Goal: Information Seeking & Learning: Learn about a topic

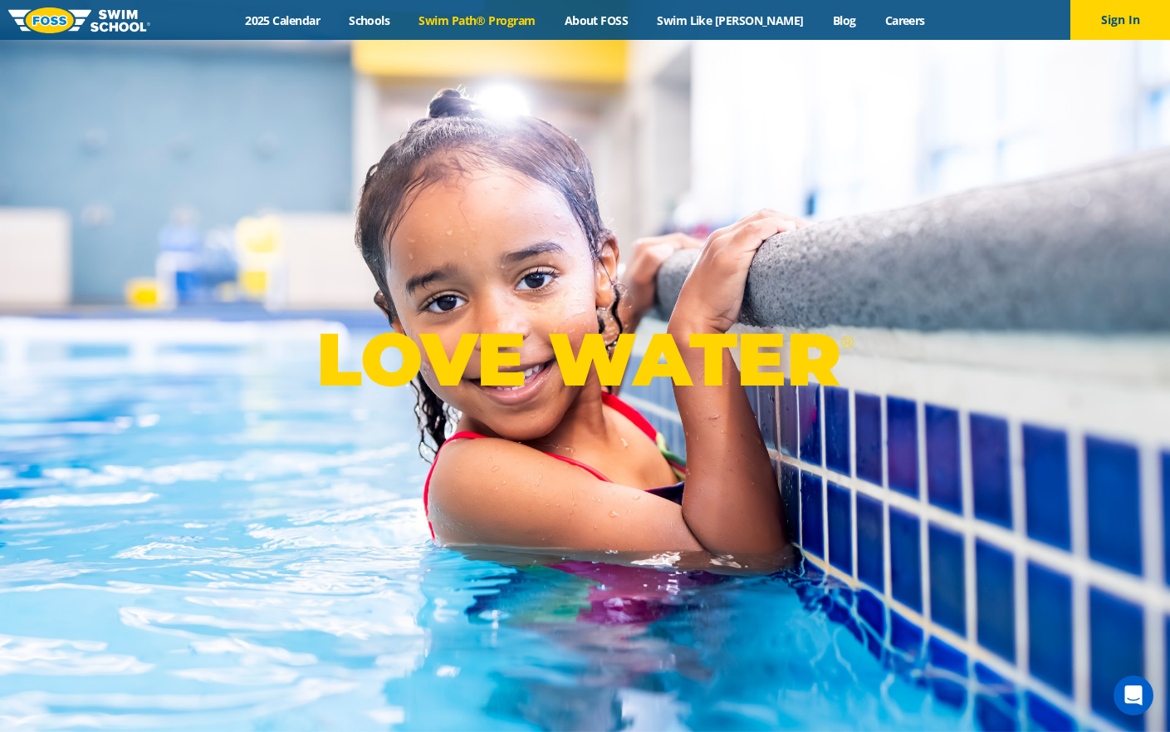
click at [488, 21] on link "Swim Path® Program" at bounding box center [476, 20] width 145 height 16
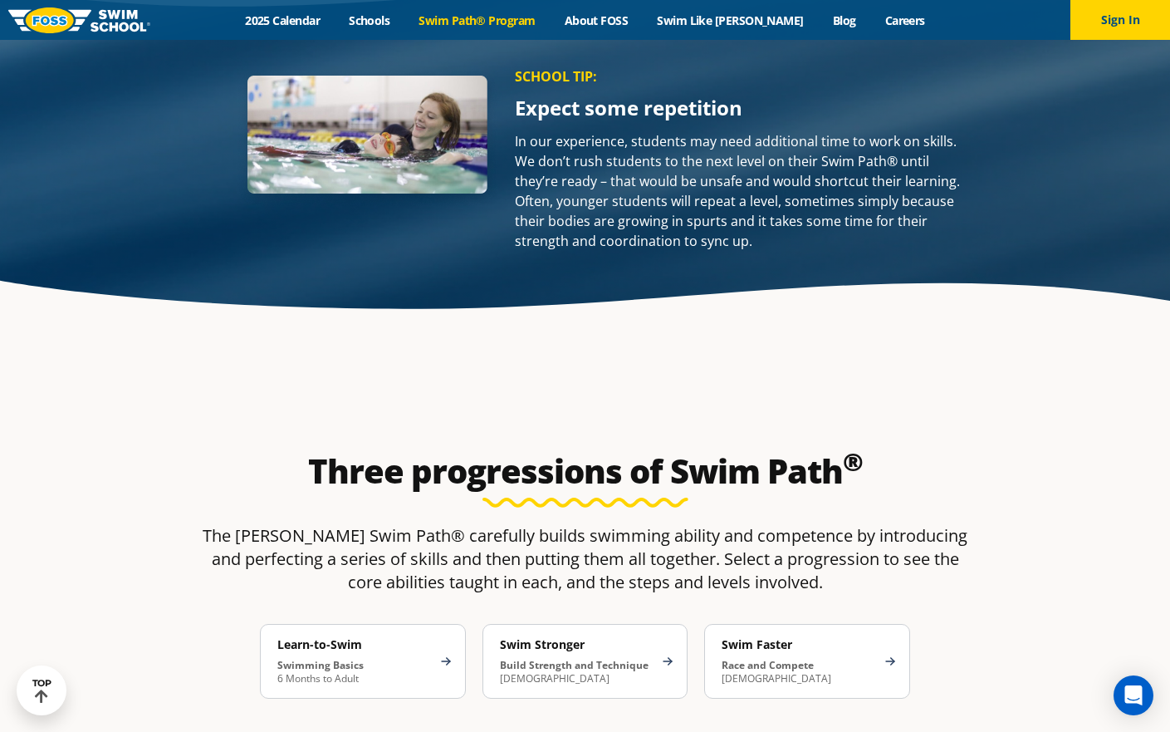
scroll to position [2356, 0]
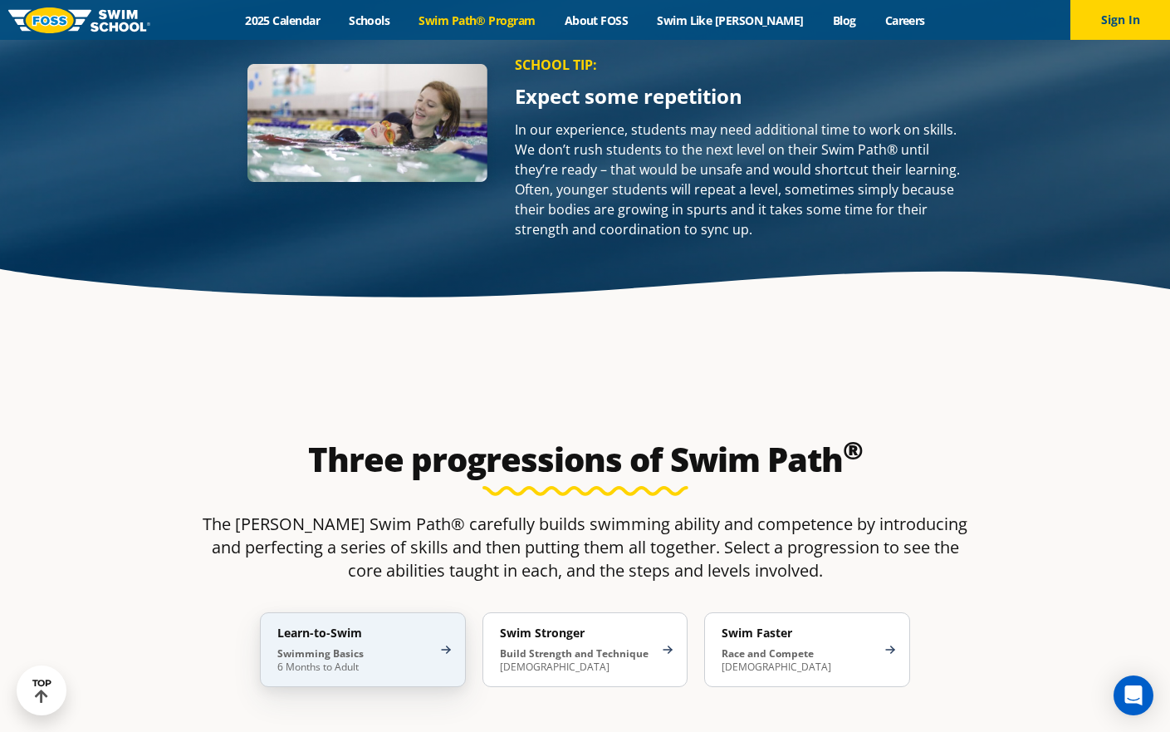
click at [407, 647] on p "Swimming Basics 6 Months to Adult" at bounding box center [354, 660] width 154 height 27
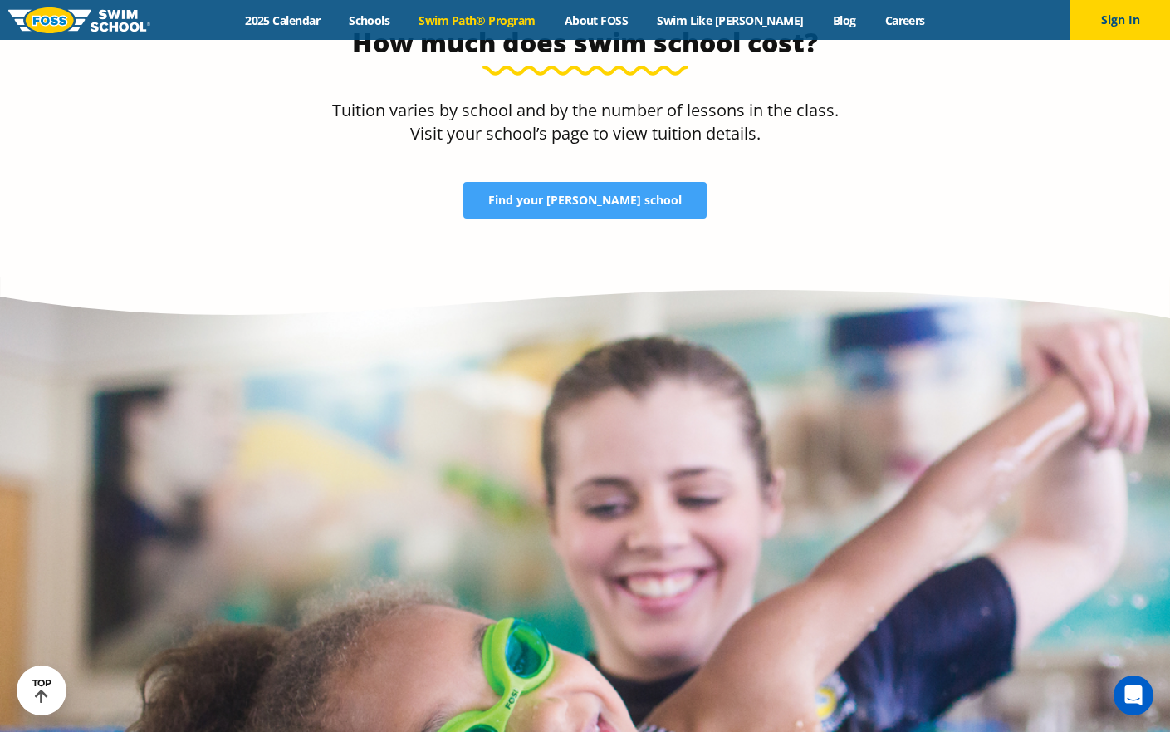
scroll to position [4837, 0]
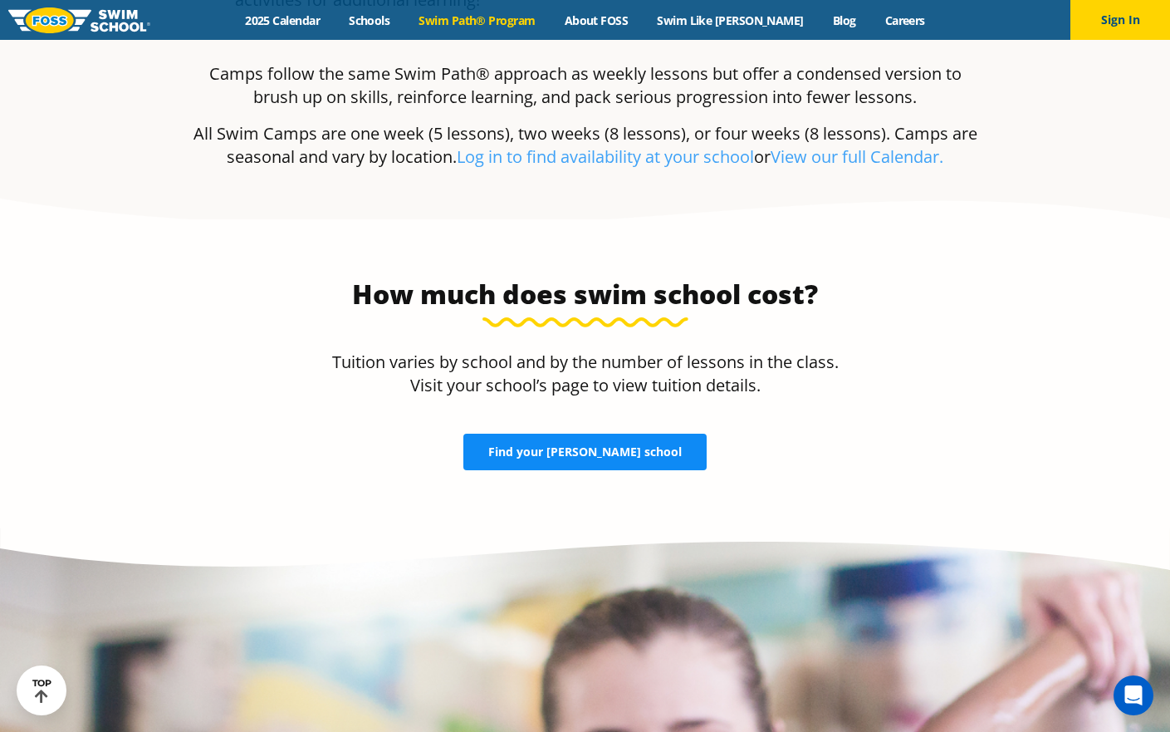
click at [632, 434] on link "Find your FOSS school" at bounding box center [584, 452] width 243 height 37
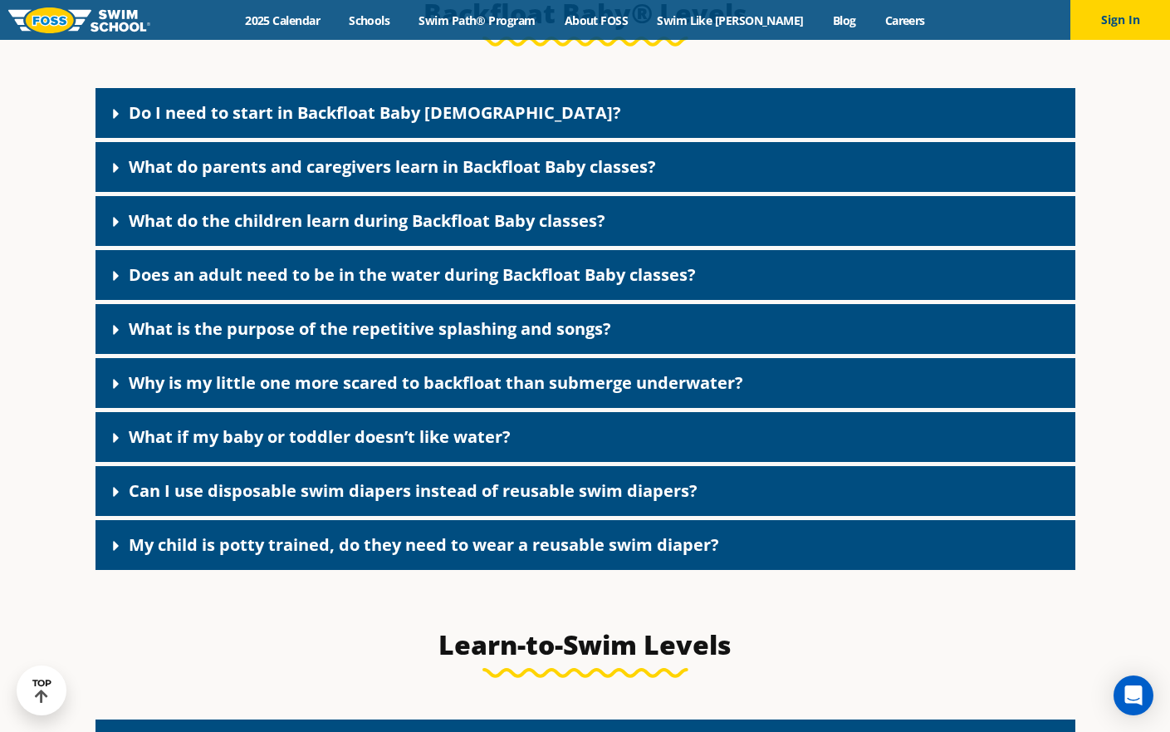
click at [399, 116] on div "Do I need to start in Backfloat Baby 1?" at bounding box center [586, 113] width 980 height 50
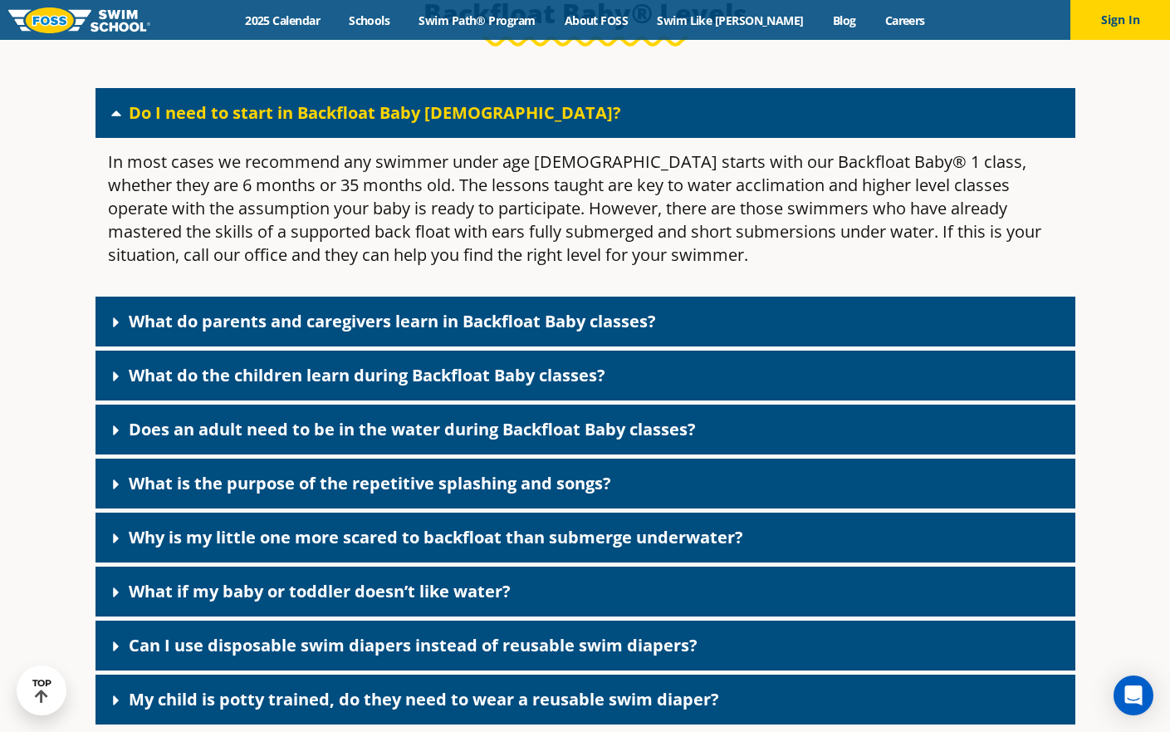
click at [413, 332] on link "What do parents and caregivers learn in Backfloat Baby classes?" at bounding box center [392, 321] width 527 height 22
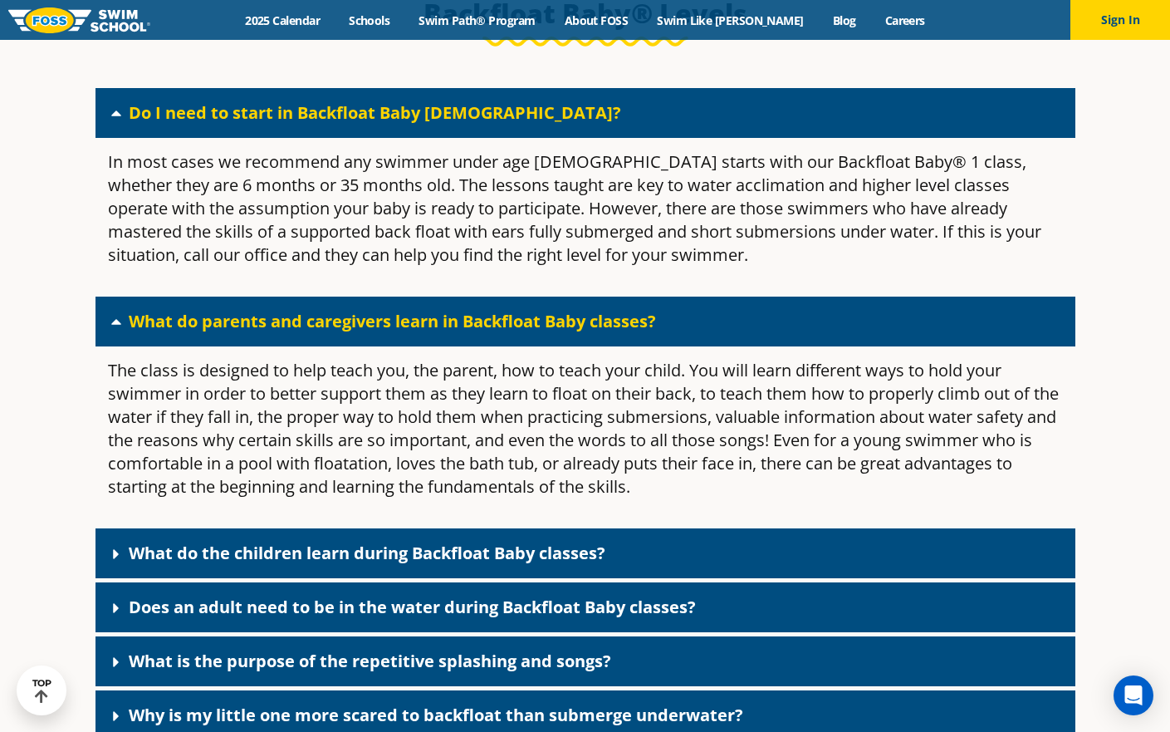
click at [424, 564] on link "What do the children learn during Backfloat Baby classes?" at bounding box center [367, 553] width 477 height 22
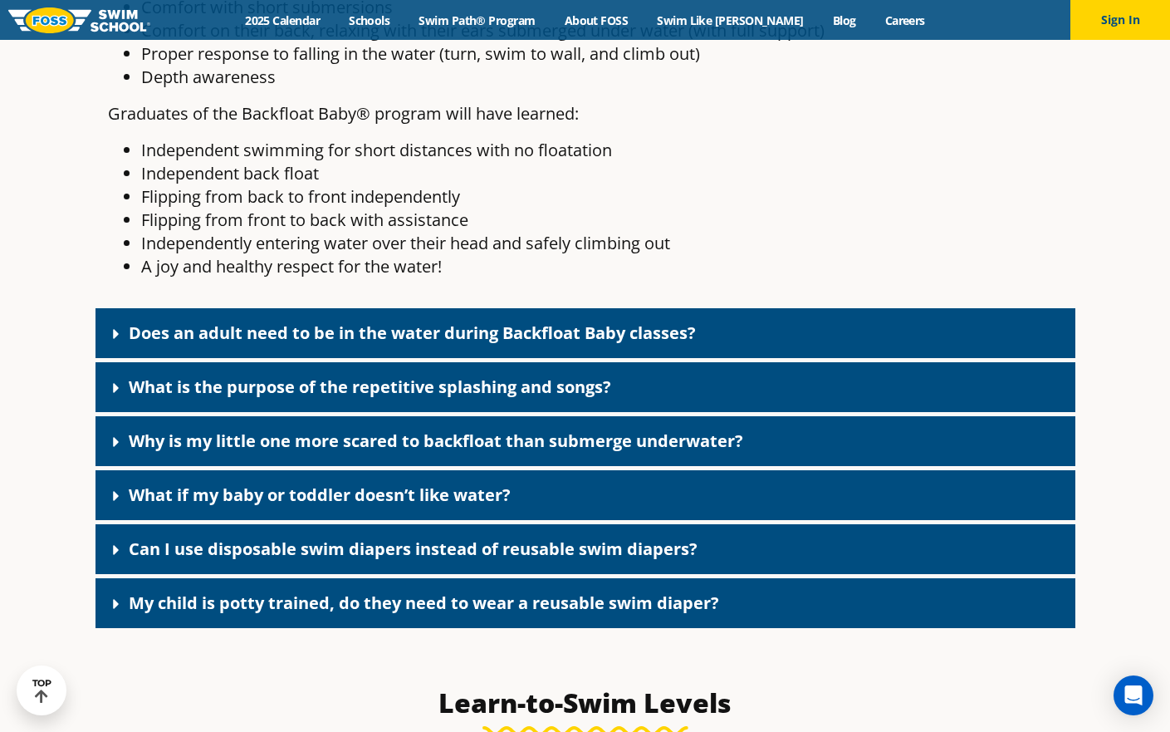
scroll to position [4483, 0]
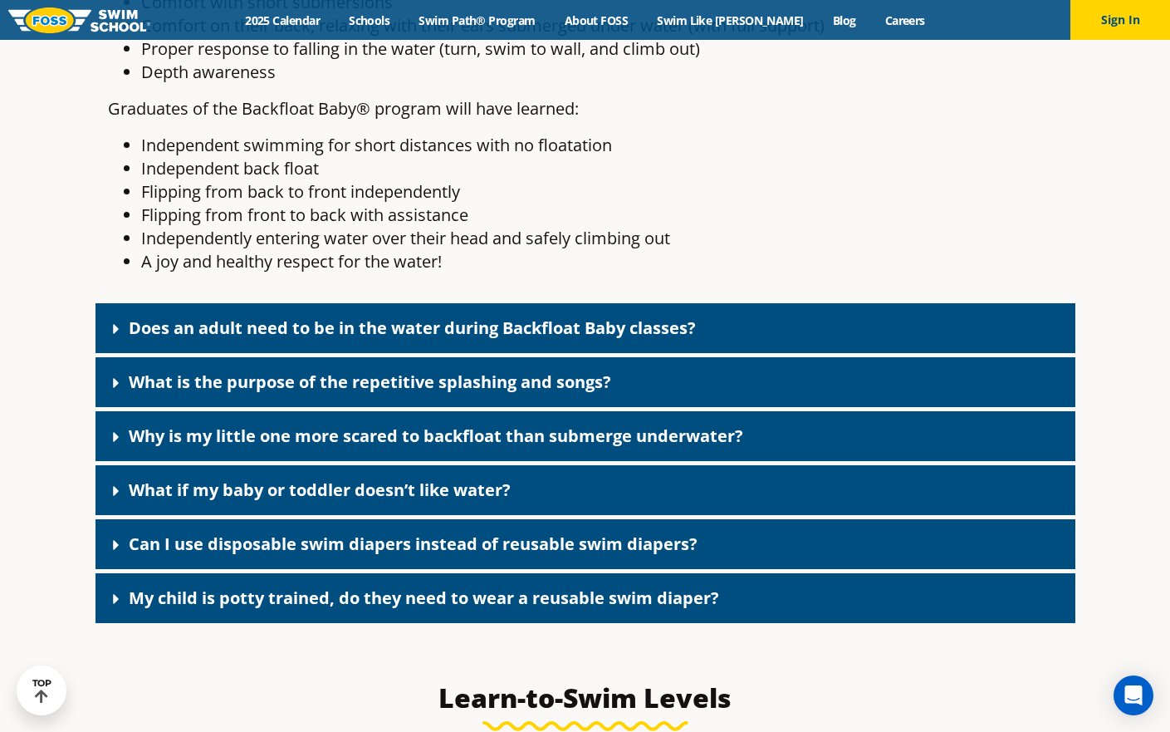
click at [425, 555] on link "Can I use disposable swim diapers instead of reusable swim diapers?" at bounding box center [413, 543] width 569 height 22
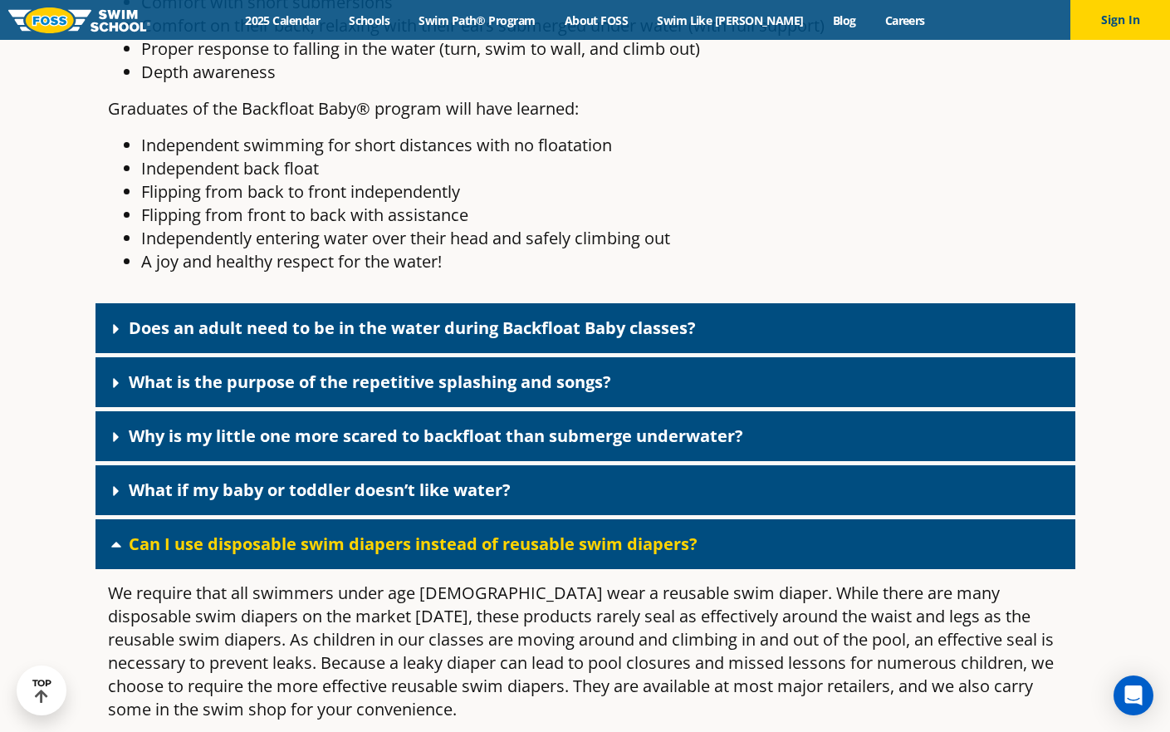
click at [424, 555] on link "Can I use disposable swim diapers instead of reusable swim diapers?" at bounding box center [413, 543] width 569 height 22
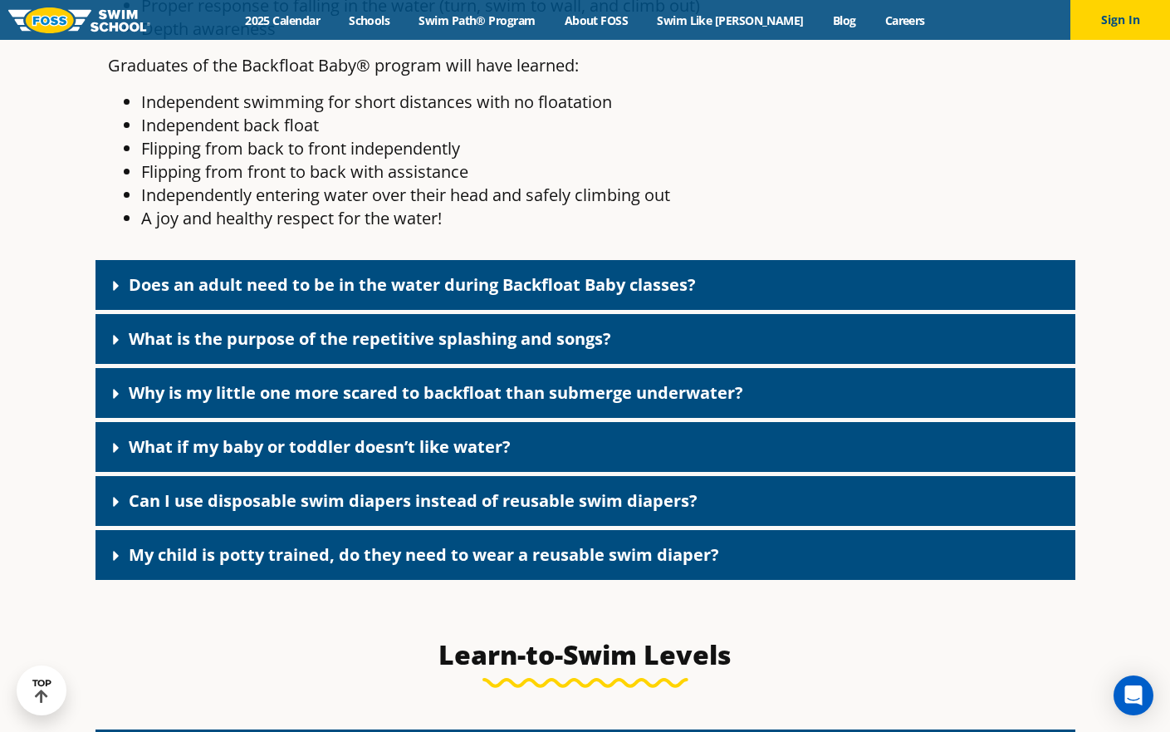
scroll to position [4531, 0]
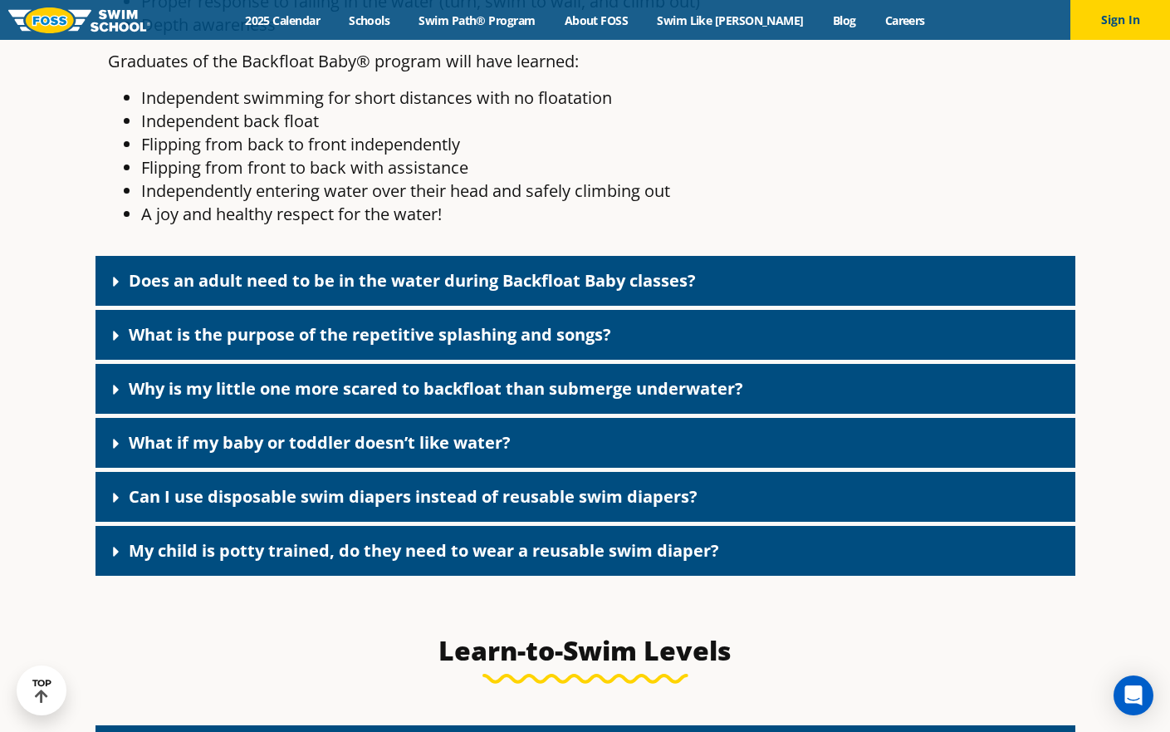
click at [424, 561] on link "My child is potty trained, do they need to wear a reusable swim diaper?" at bounding box center [424, 550] width 591 height 22
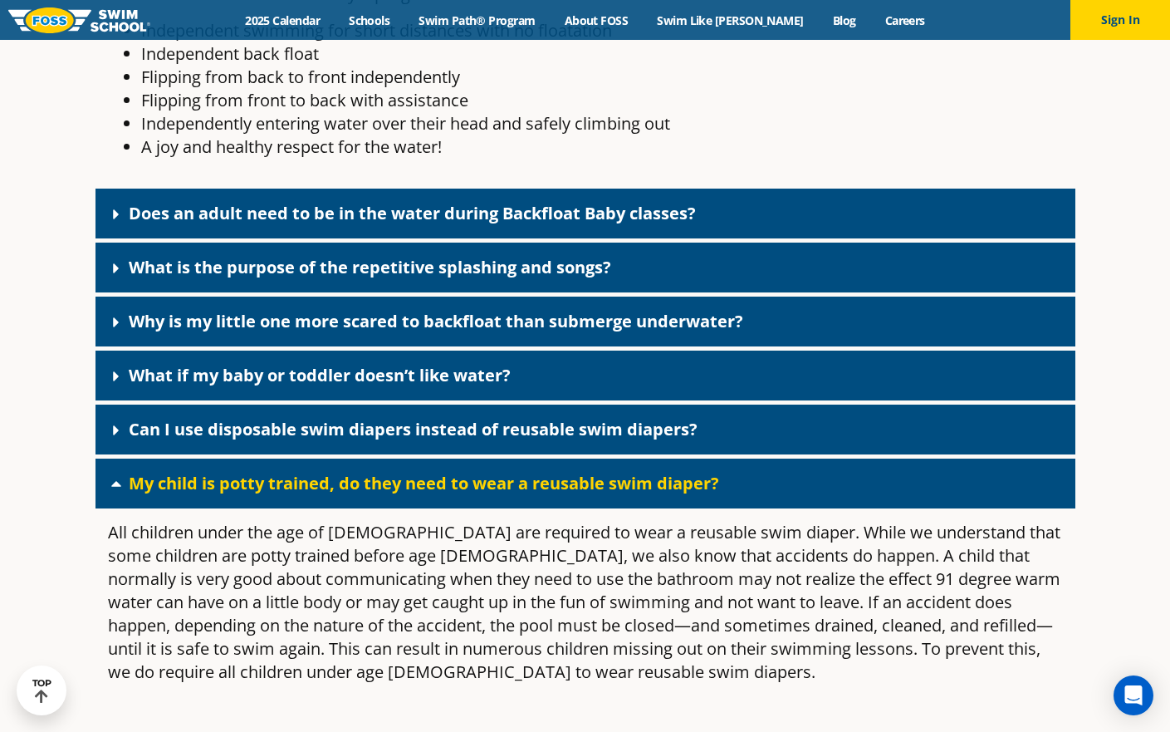
scroll to position [4604, 0]
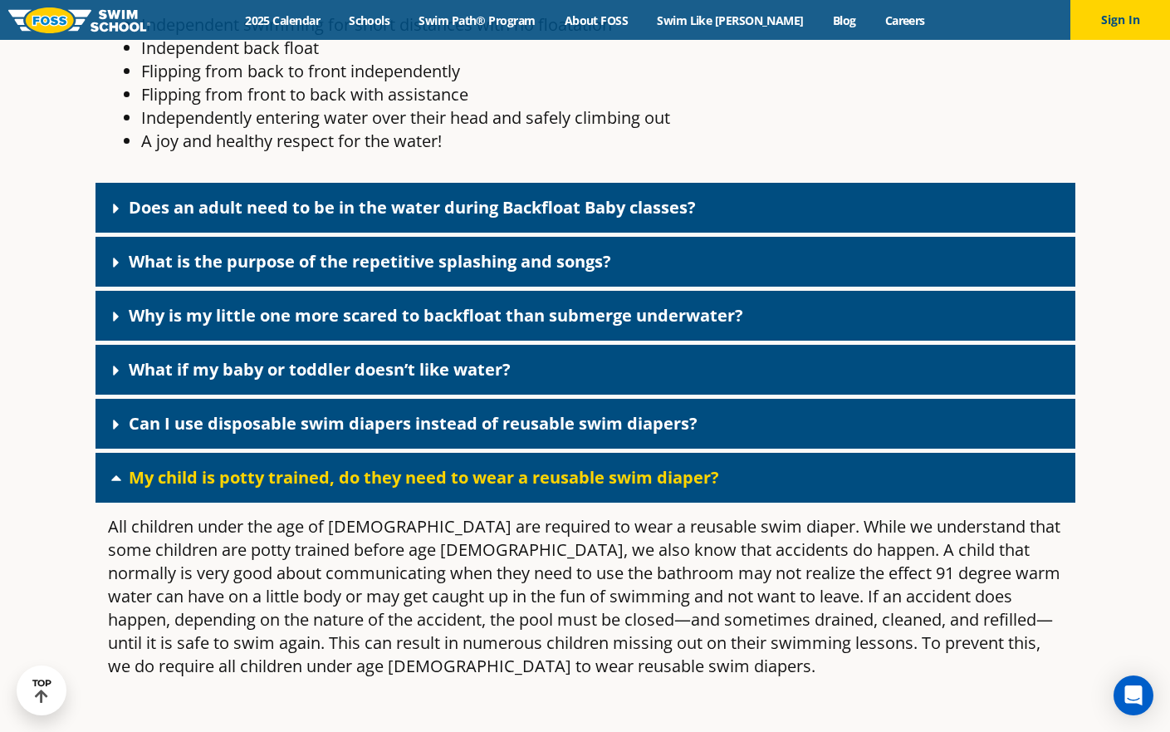
click at [414, 488] on link "My child is potty trained, do they need to wear a reusable swim diaper?" at bounding box center [424, 477] width 591 height 22
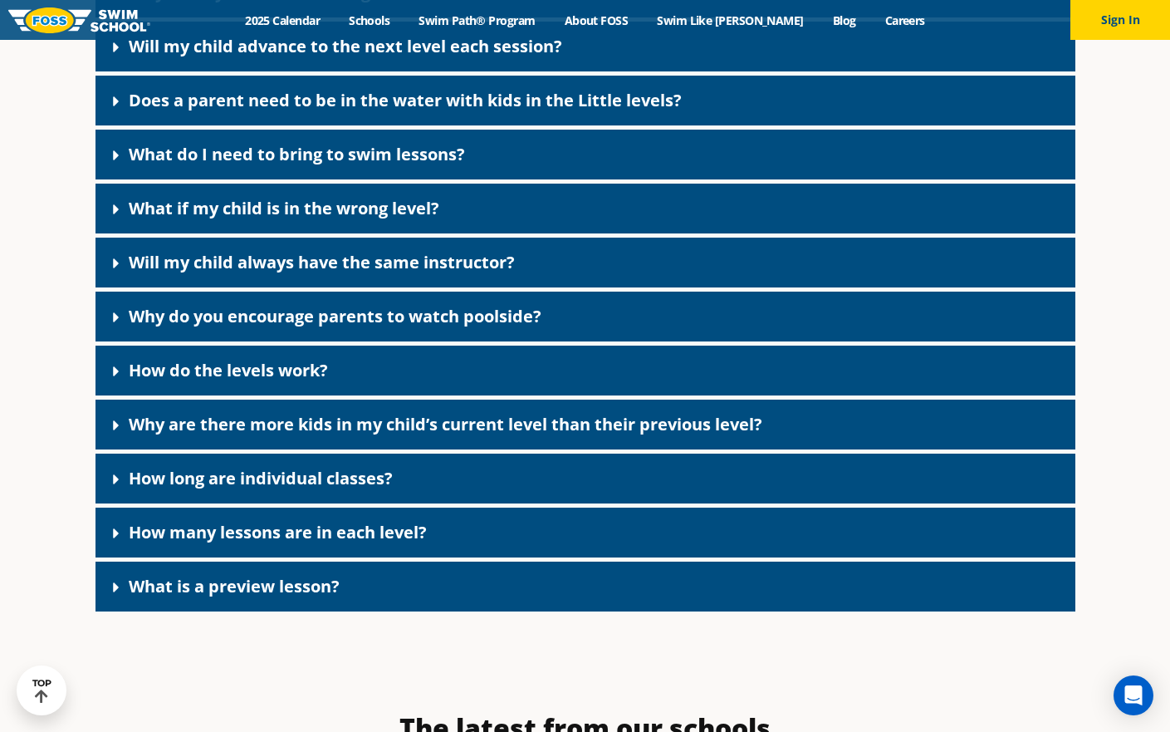
scroll to position [5331, 0]
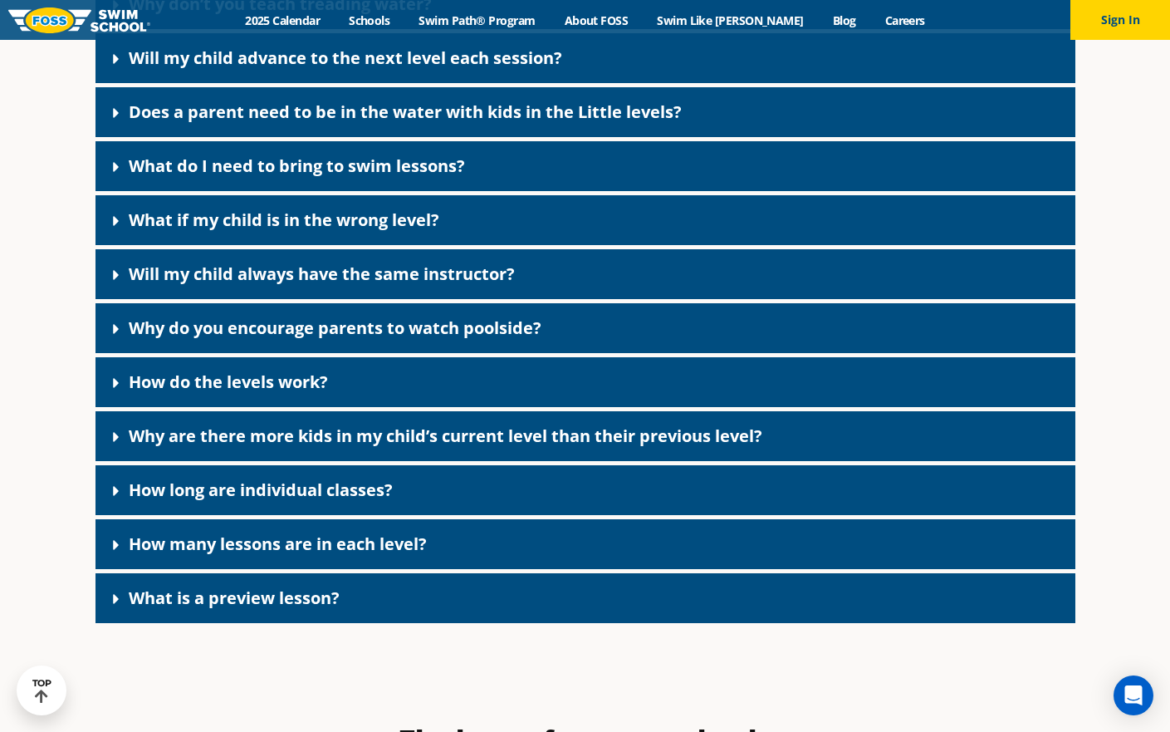
click at [327, 231] on link "What if my child is in the wrong level?" at bounding box center [284, 219] width 311 height 22
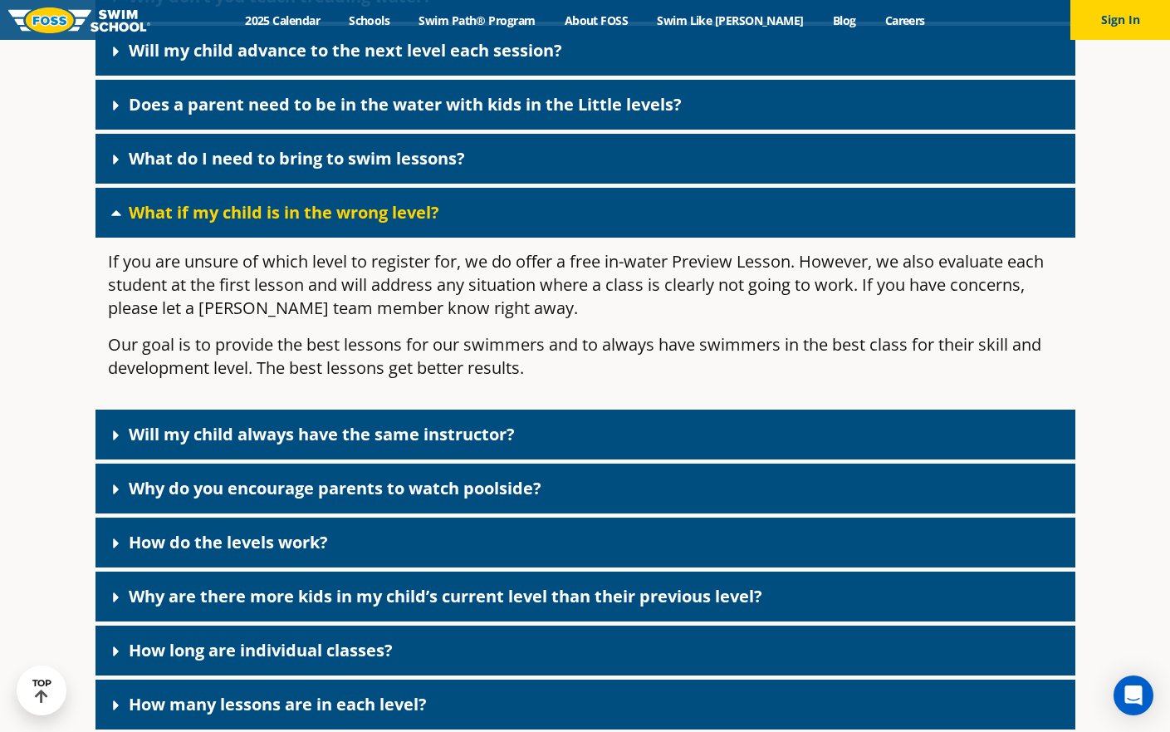
scroll to position [5340, 0]
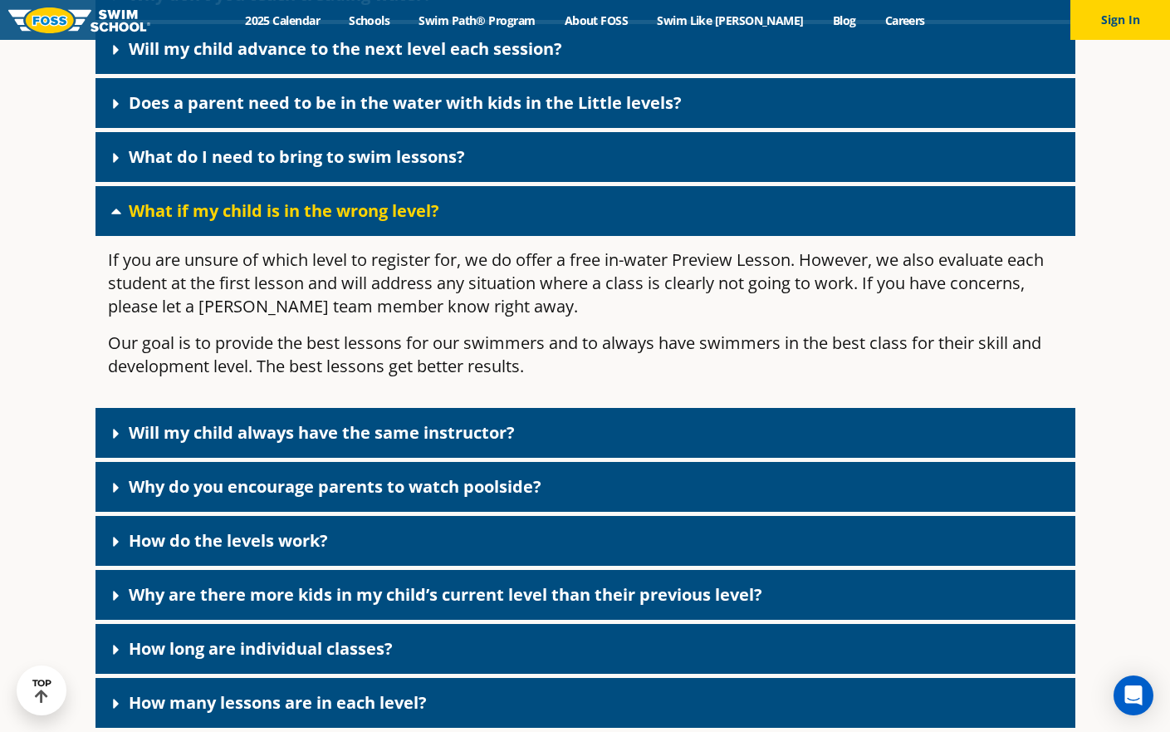
click at [340, 565] on div "How do the levels work?" at bounding box center [586, 541] width 980 height 50
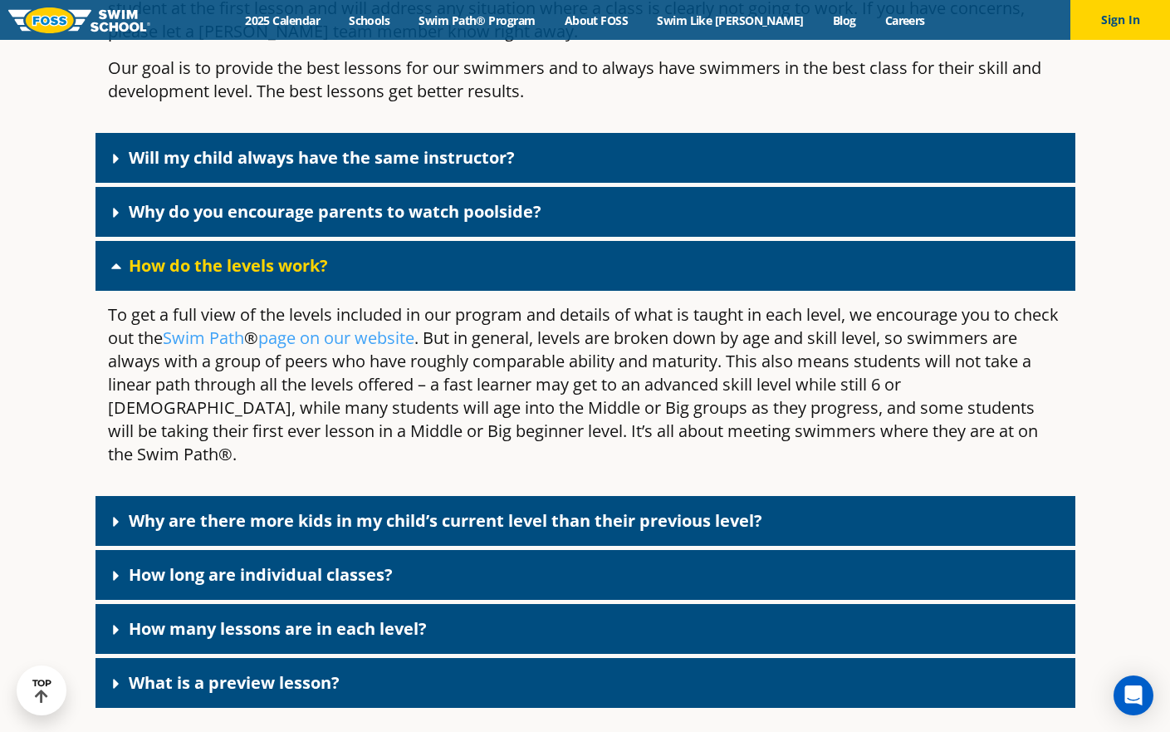
scroll to position [5625, 0]
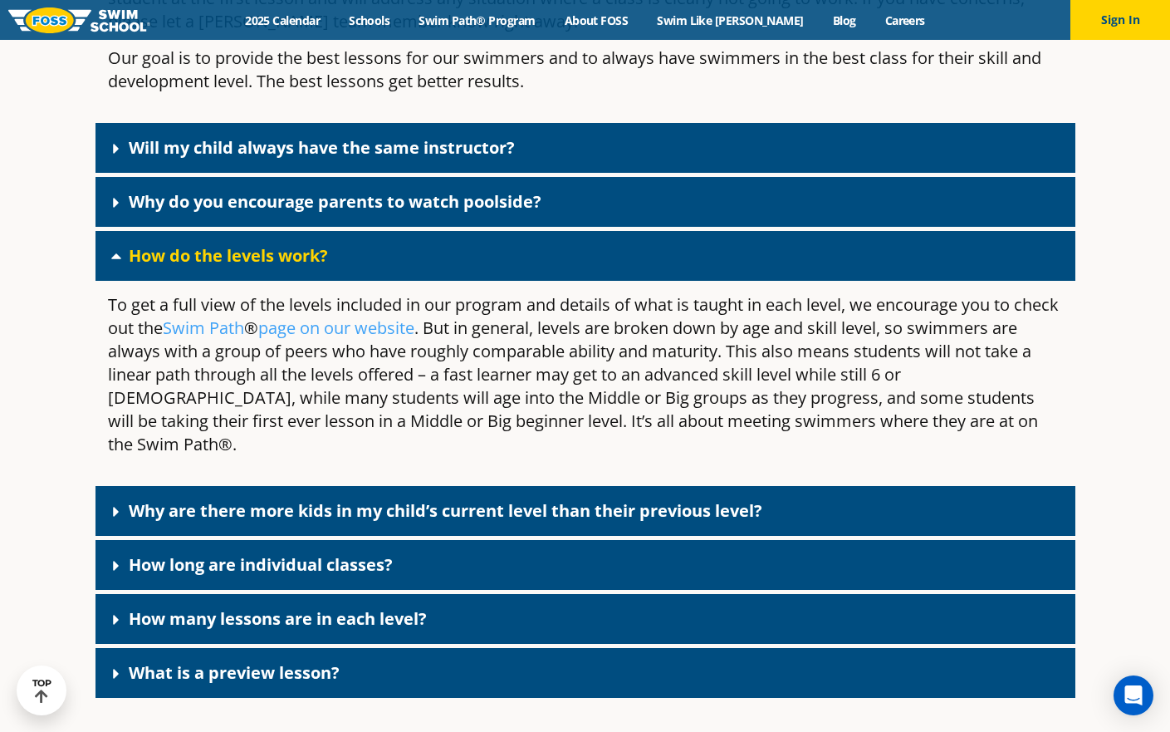
click at [346, 615] on link "How many lessons are in each level?" at bounding box center [278, 618] width 298 height 22
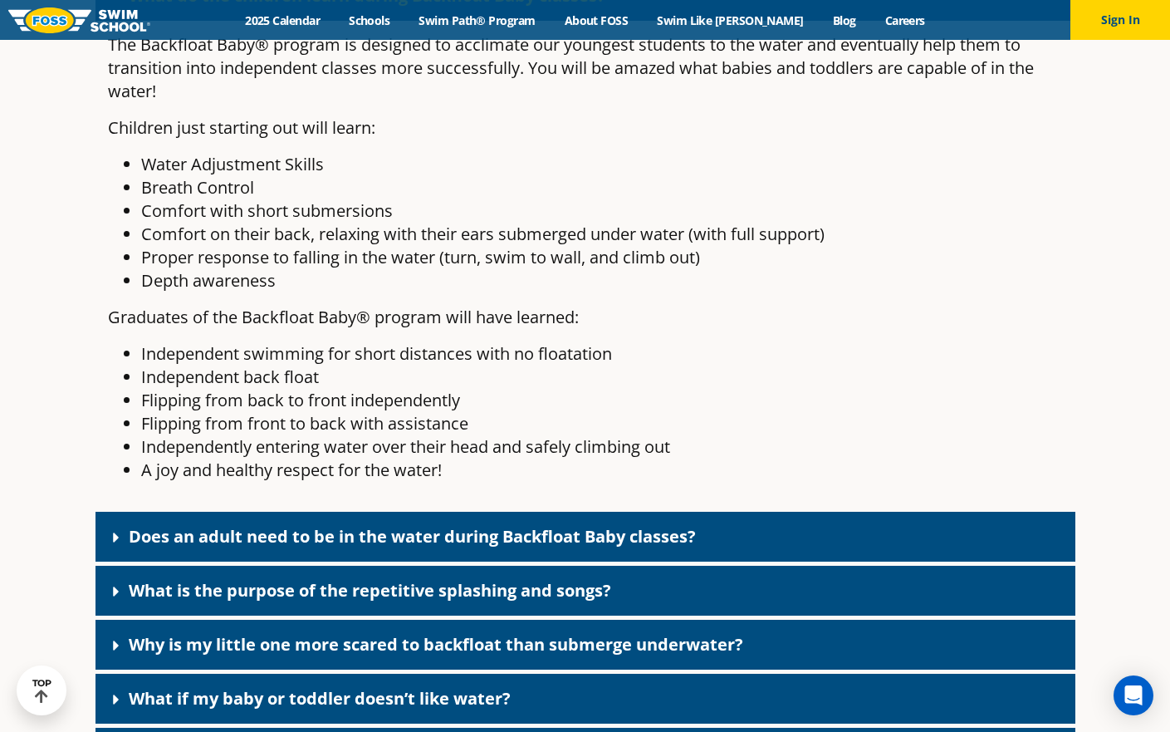
scroll to position [4251, 0]
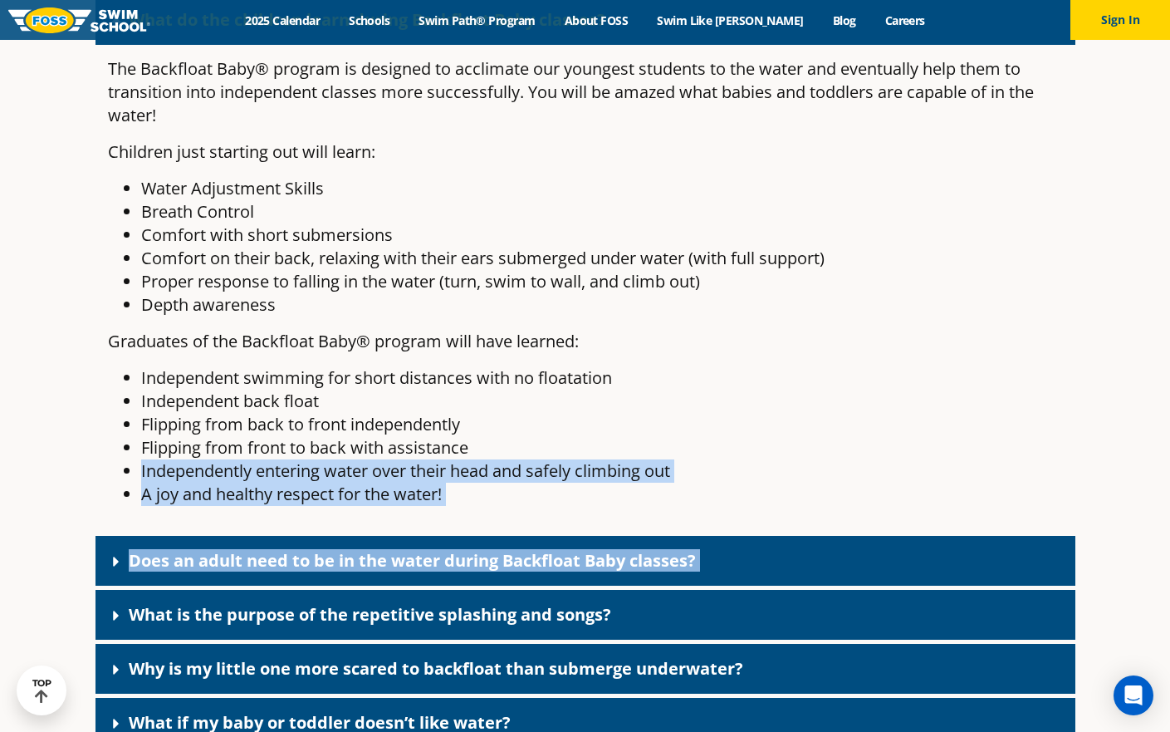
drag, startPoint x: 346, startPoint y: 615, endPoint x: 684, endPoint y: 423, distance: 388.7
click at [674, 457] on div "Do I need to start in Backfloat Baby 1? In most cases we recommend any swimmer …" at bounding box center [586, 205] width 980 height 1301
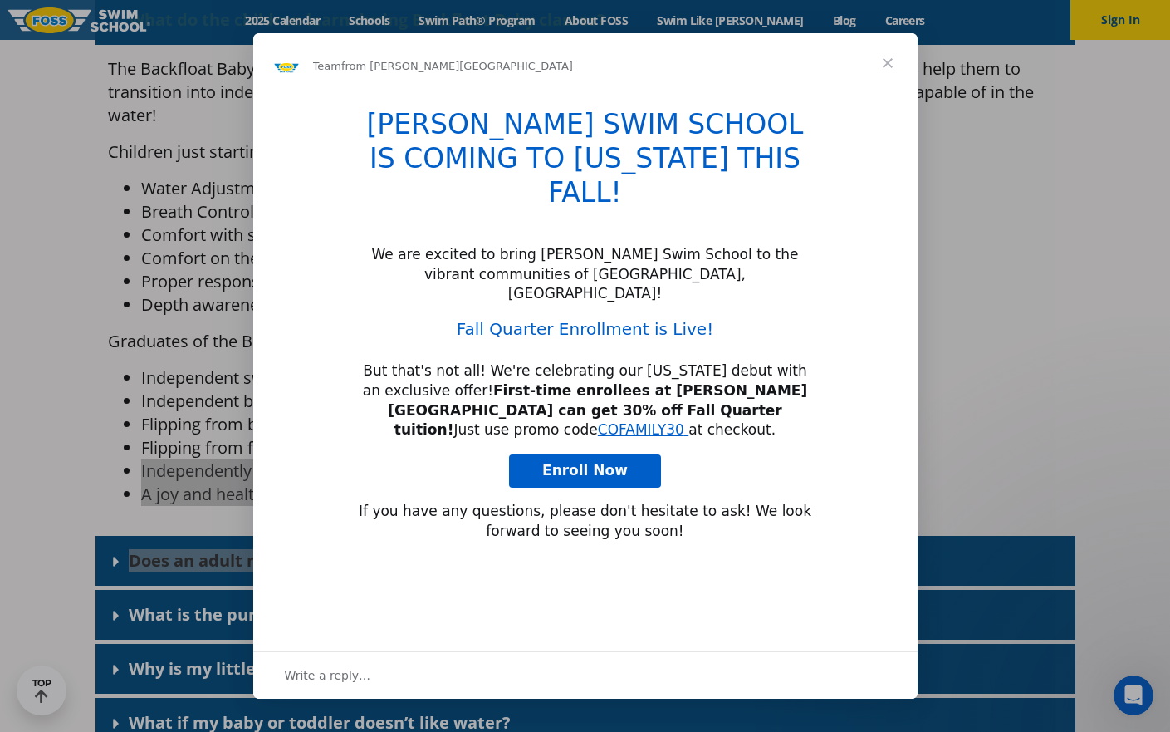
scroll to position [0, 0]
click at [879, 60] on span "Close" at bounding box center [888, 63] width 60 height 60
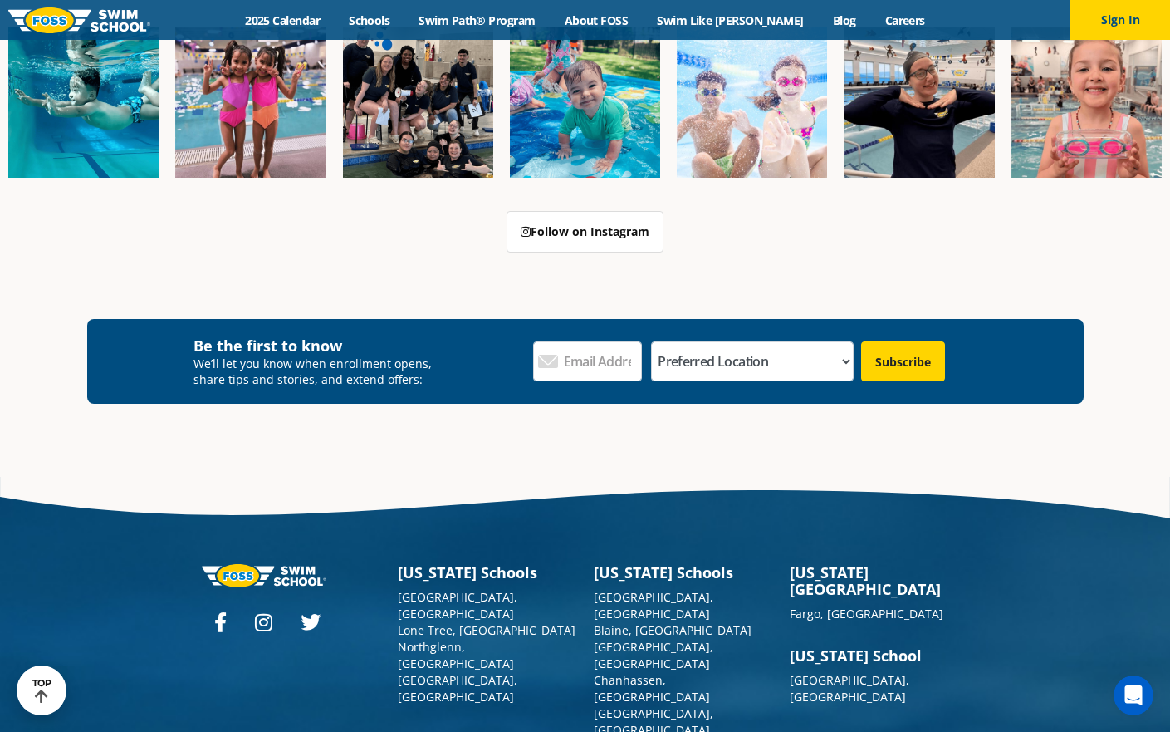
scroll to position [6831, 0]
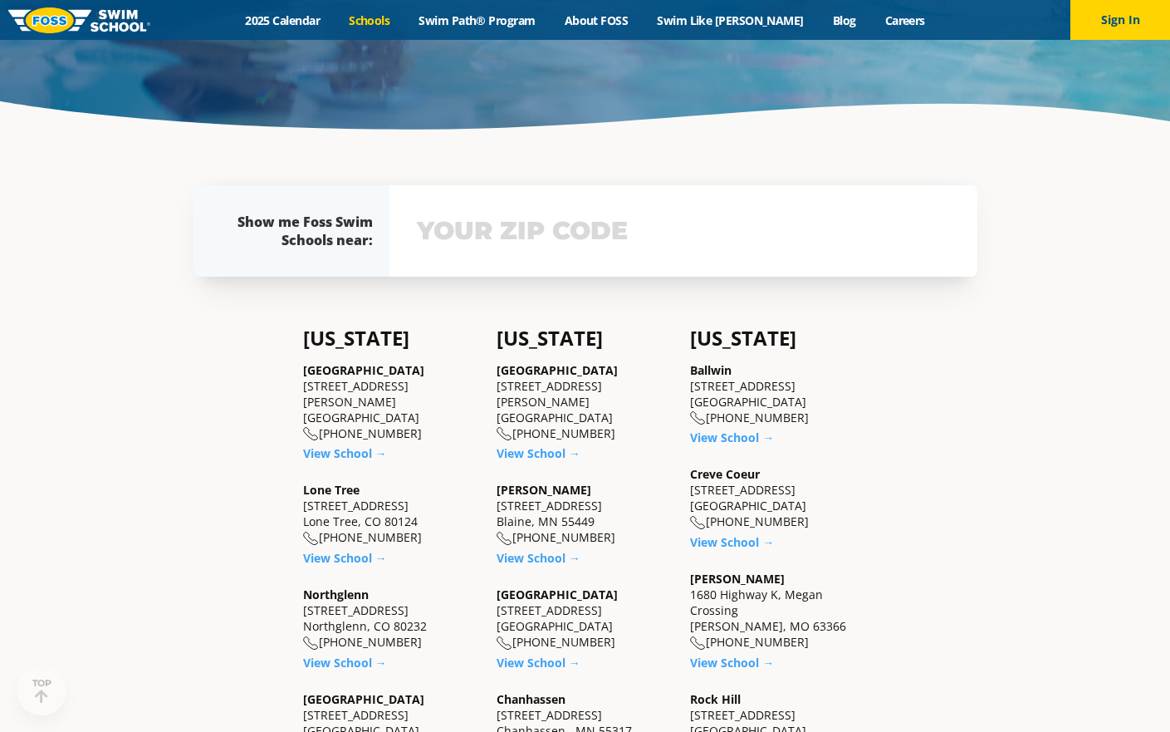
scroll to position [381, 0]
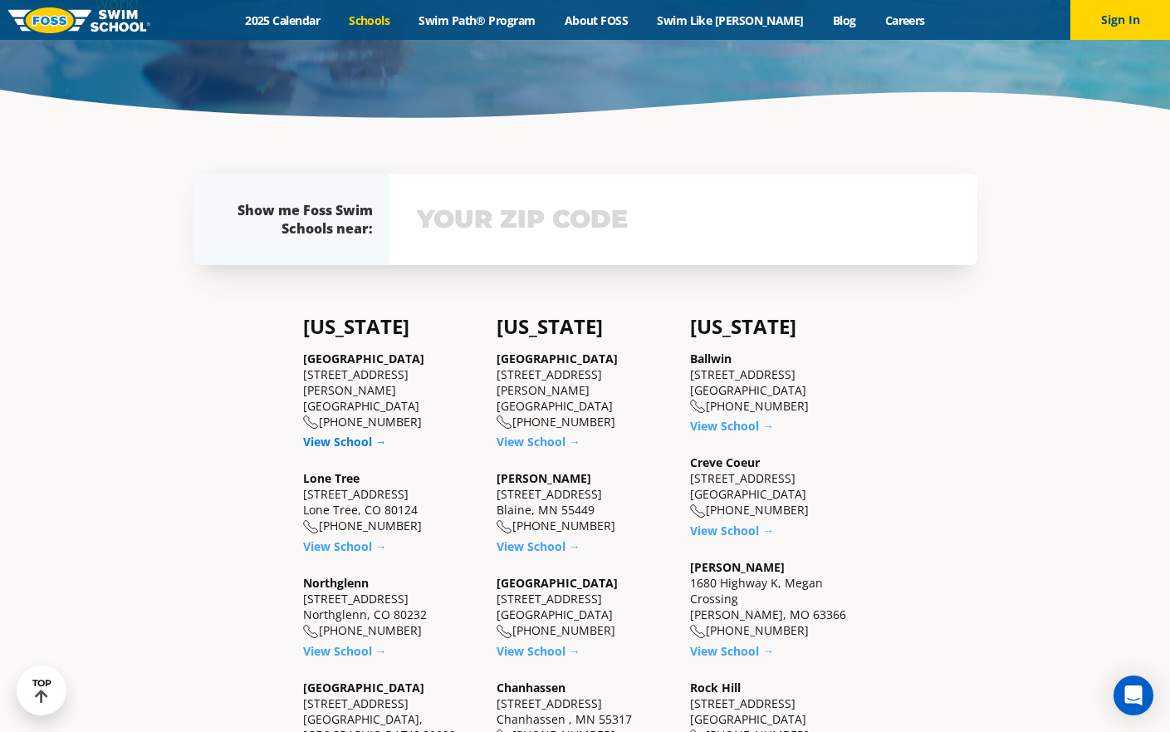
click at [351, 434] on link "View School →" at bounding box center [345, 442] width 84 height 16
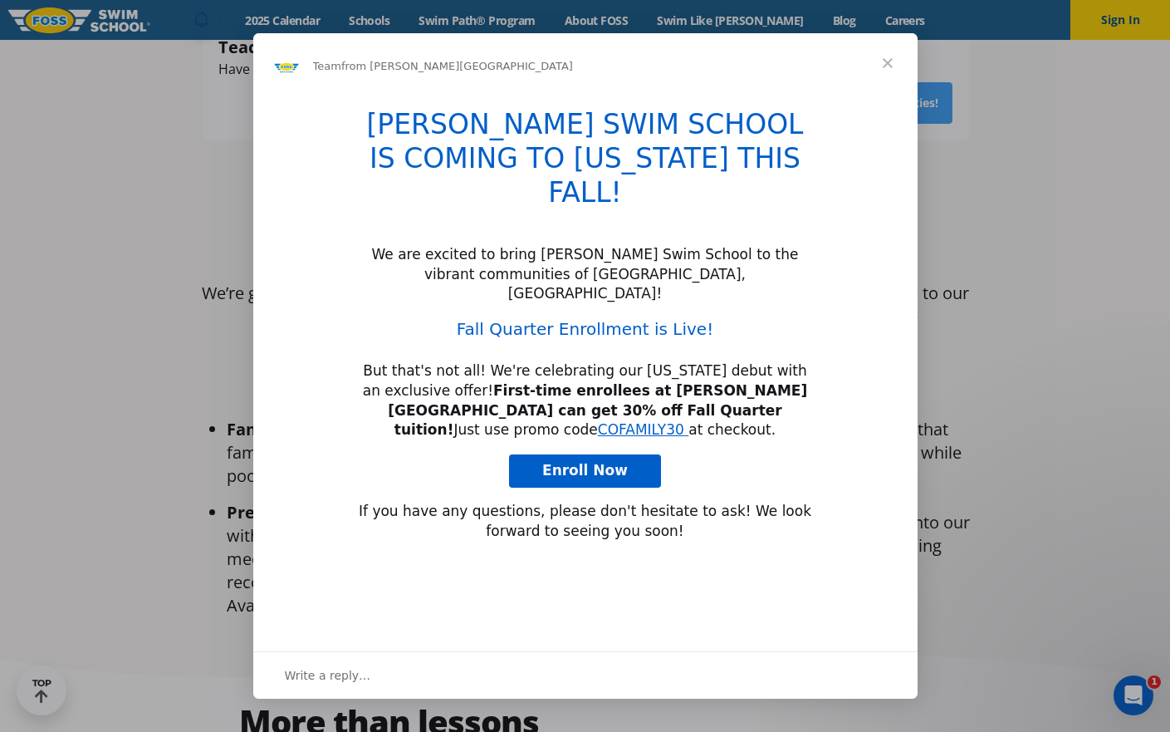
scroll to position [729, 0]
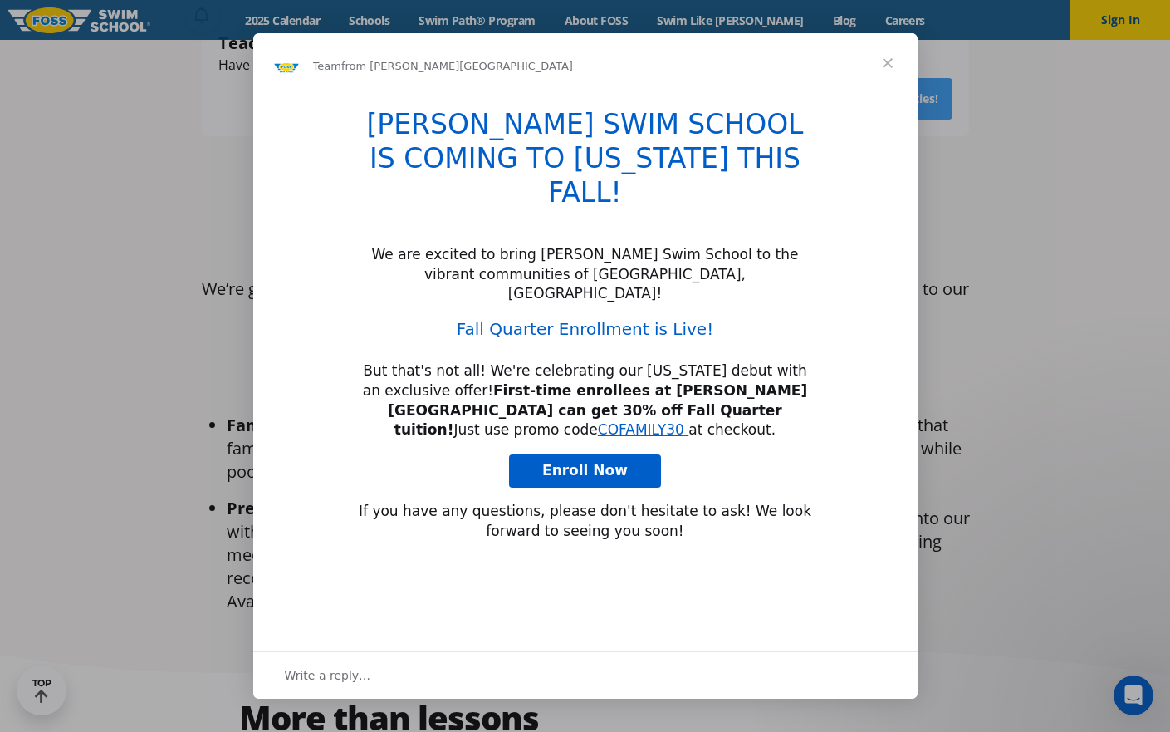
type input "180720"
click at [890, 65] on span "Close" at bounding box center [888, 63] width 60 height 60
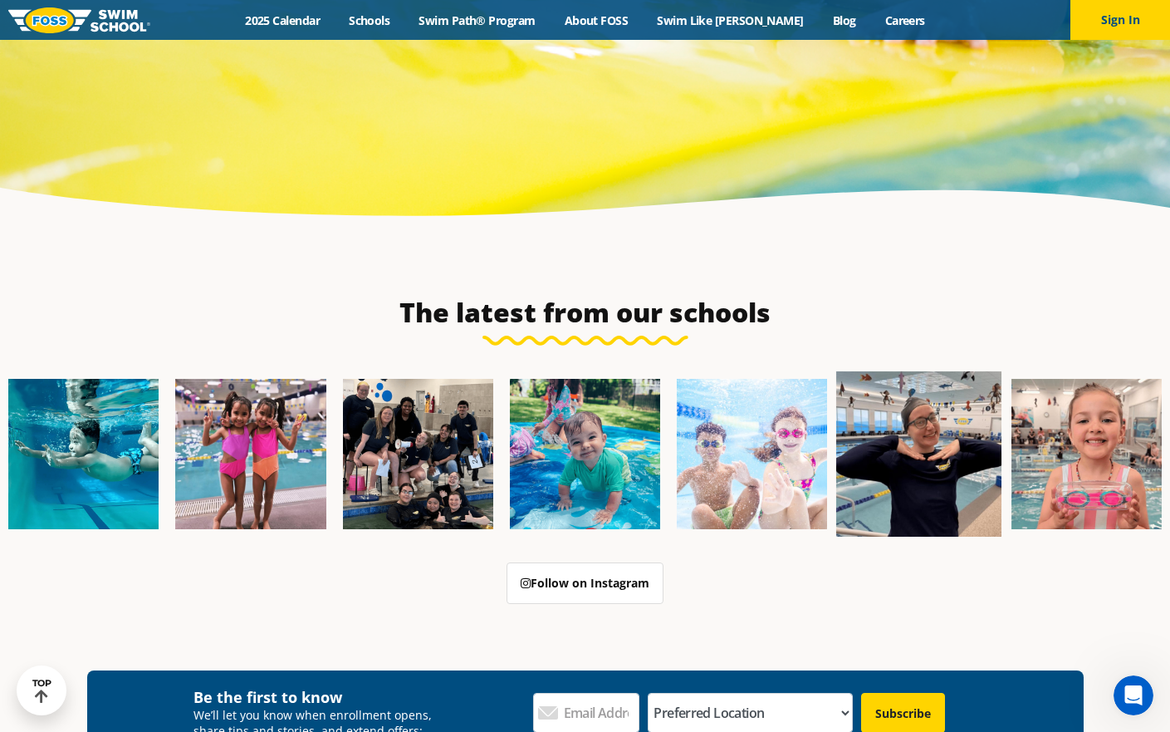
scroll to position [5505, 0]
